Goal: Information Seeking & Learning: Learn about a topic

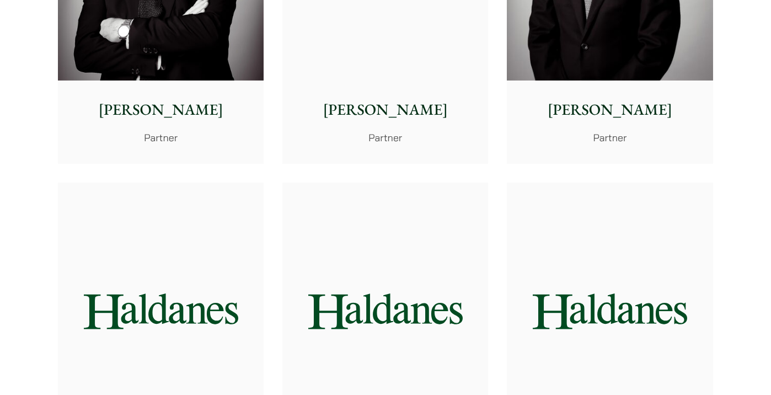
scroll to position [1433, 0]
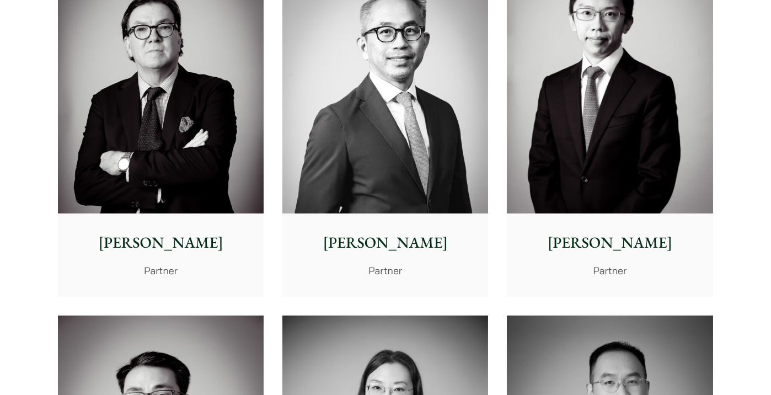
click at [606, 181] on img at bounding box center [610, 84] width 206 height 257
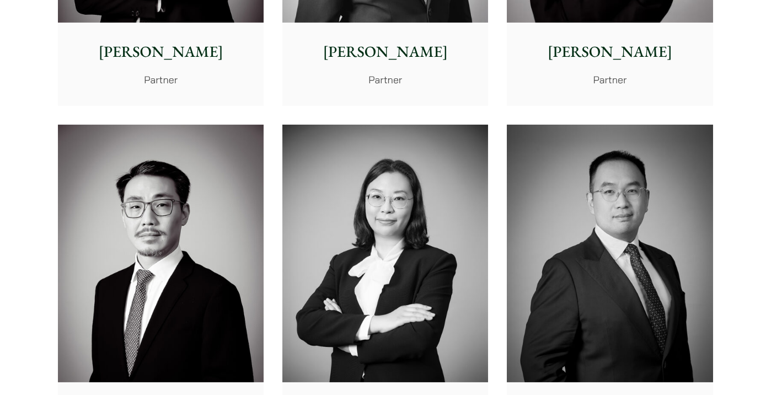
scroll to position [1819, 0]
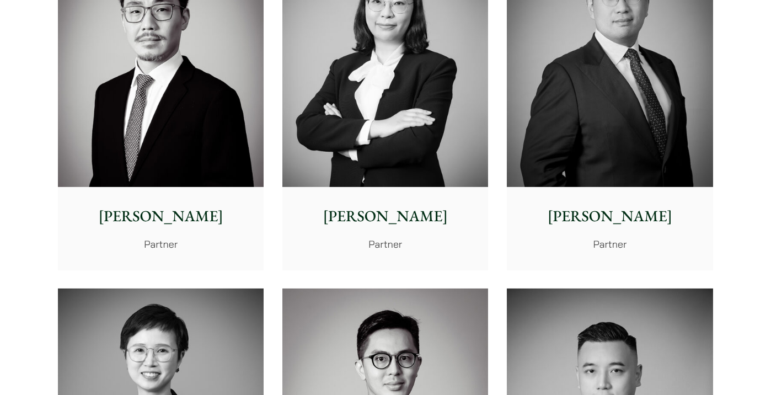
click at [401, 212] on p "Anita Leung" at bounding box center [385, 216] width 188 height 23
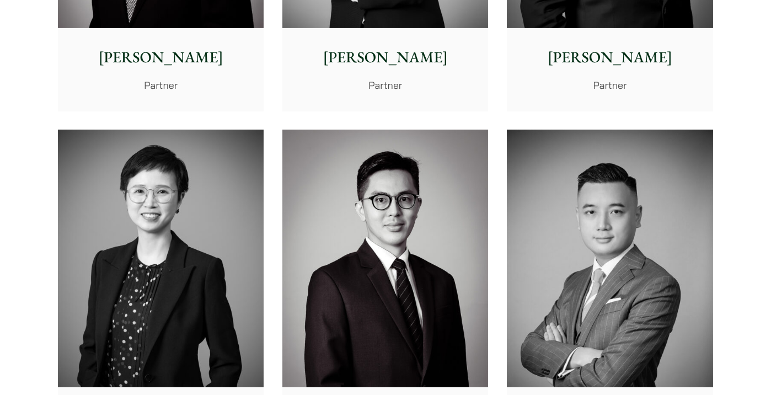
scroll to position [2095, 0]
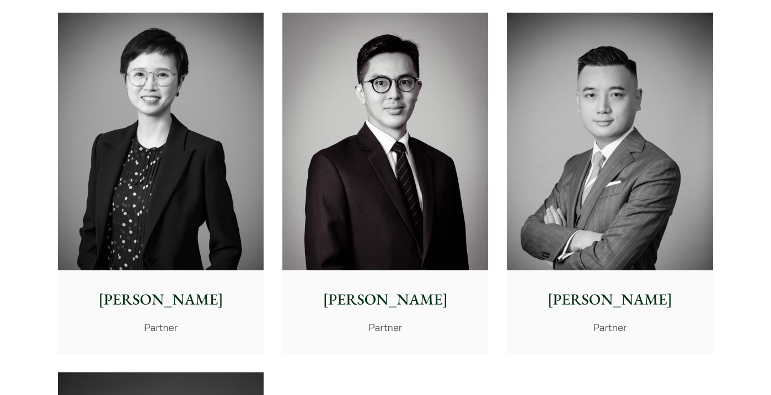
click at [618, 324] on p "Partner" at bounding box center [609, 327] width 188 height 15
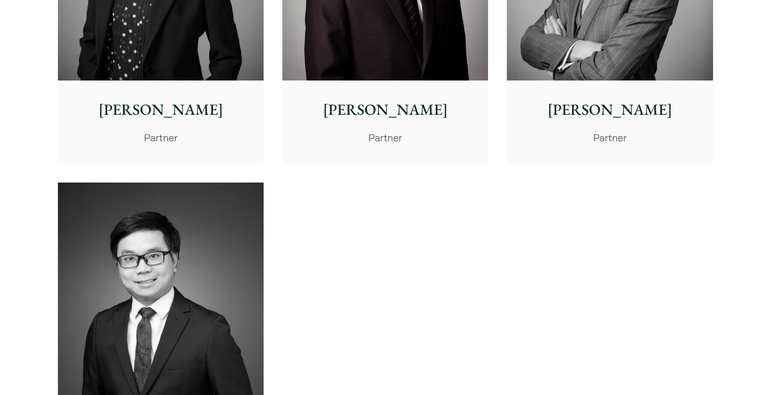
scroll to position [2481, 0]
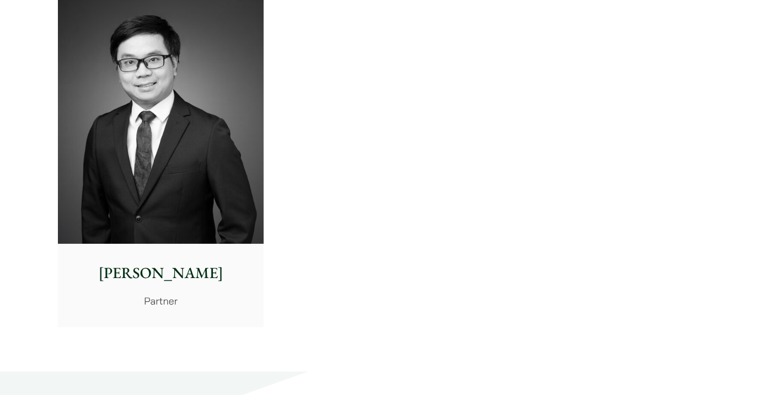
click at [187, 233] on img at bounding box center [161, 114] width 206 height 257
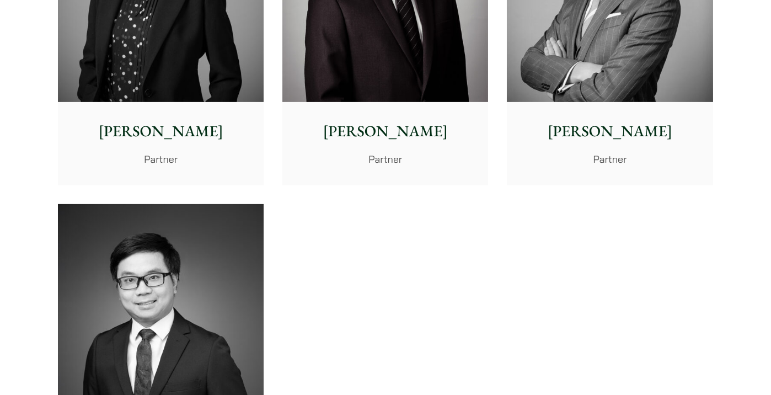
scroll to position [2095, 0]
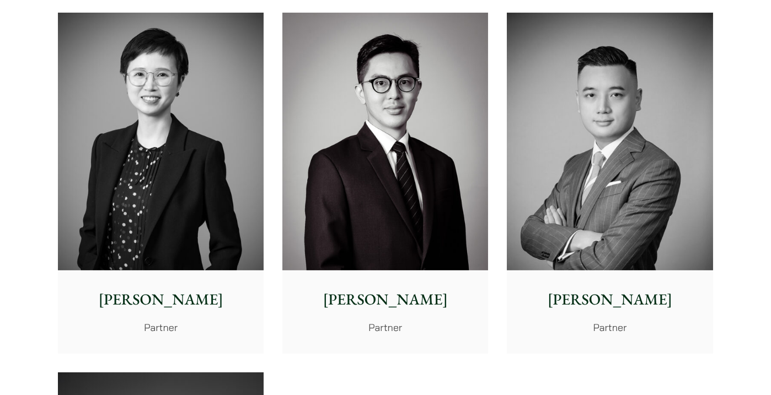
click at [192, 259] on img at bounding box center [161, 141] width 206 height 257
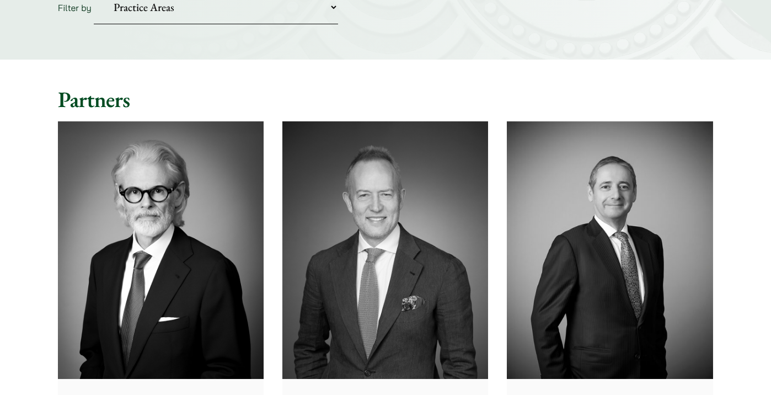
scroll to position [165, 0]
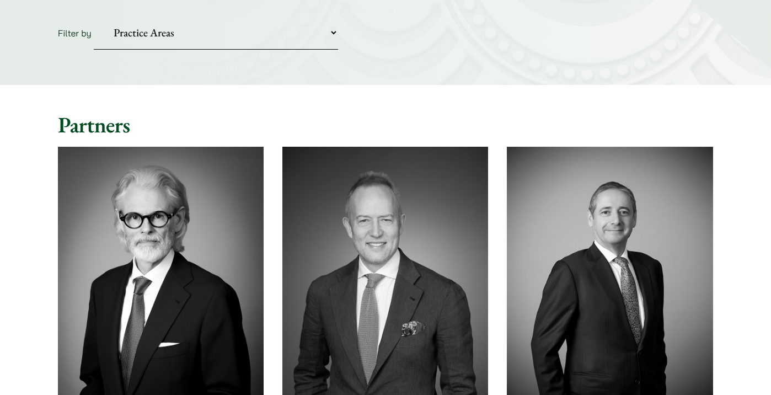
click at [414, 265] on img at bounding box center [385, 275] width 206 height 257
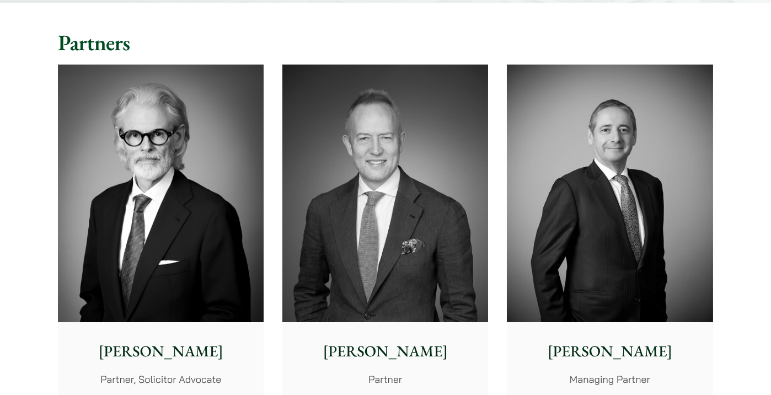
scroll to position [386, 0]
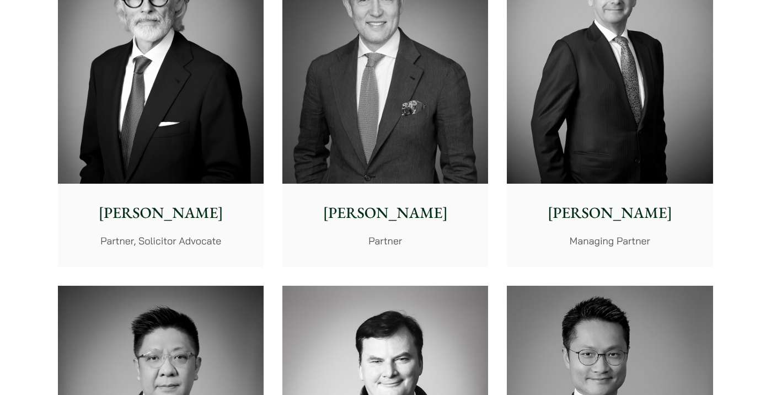
click at [152, 232] on div "Jonathan Midgley Partner, Solicitor Advocate" at bounding box center [161, 225] width 206 height 82
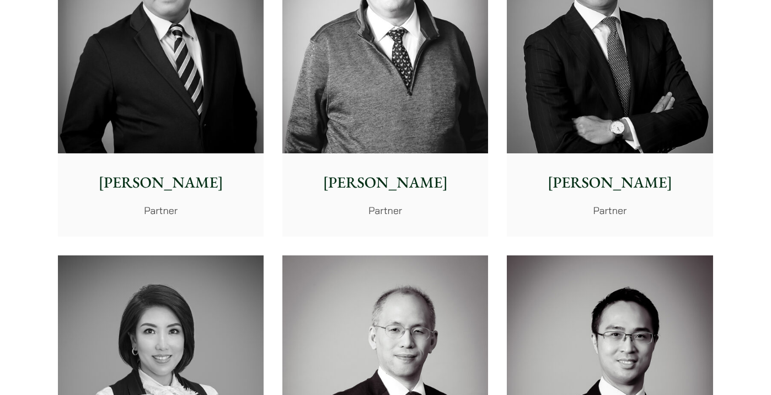
scroll to position [937, 0]
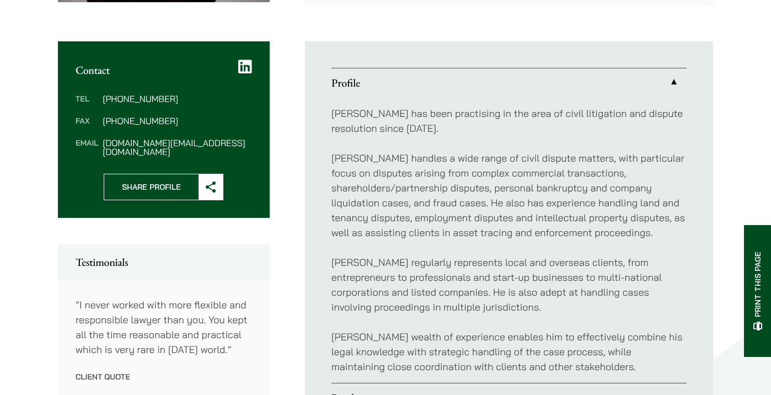
scroll to position [386, 0]
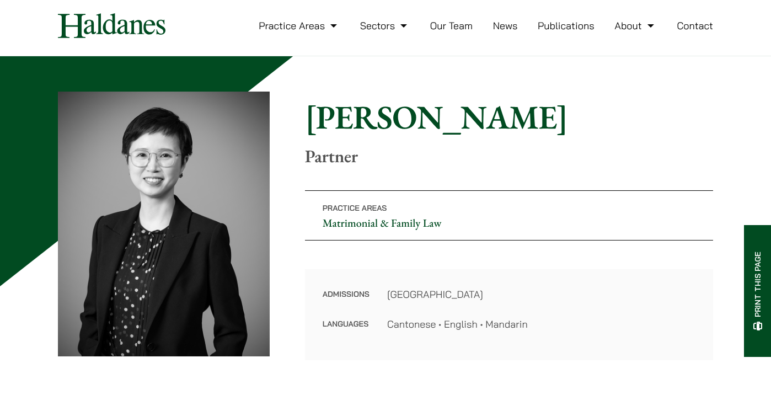
scroll to position [55, 0]
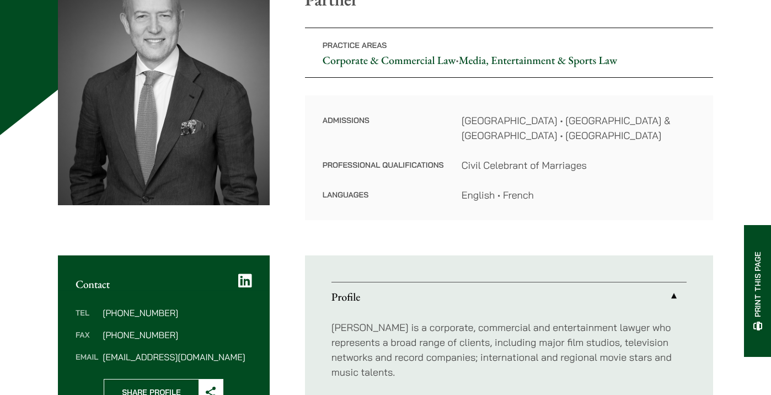
scroll to position [165, 0]
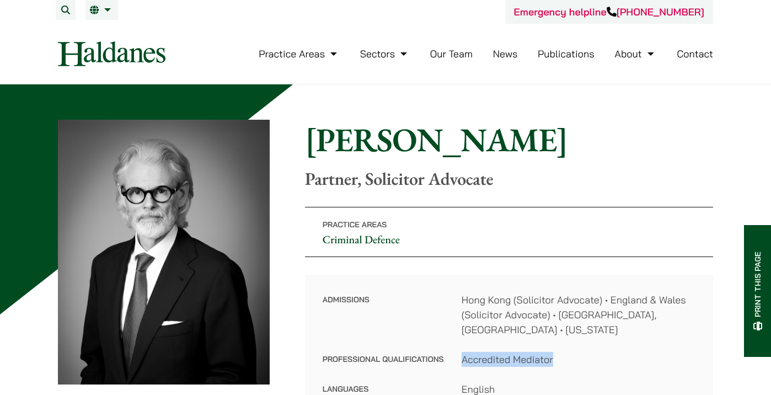
drag, startPoint x: 567, startPoint y: 345, endPoint x: 460, endPoint y: 346, distance: 106.4
click at [460, 346] on dl "Admissions Hong Kong (Solicitor Advocate) • England & Wales (Solicitor Advocate…" at bounding box center [509, 344] width 373 height 104
copy dd "Accredited Mediator"
